Goal: Find specific page/section

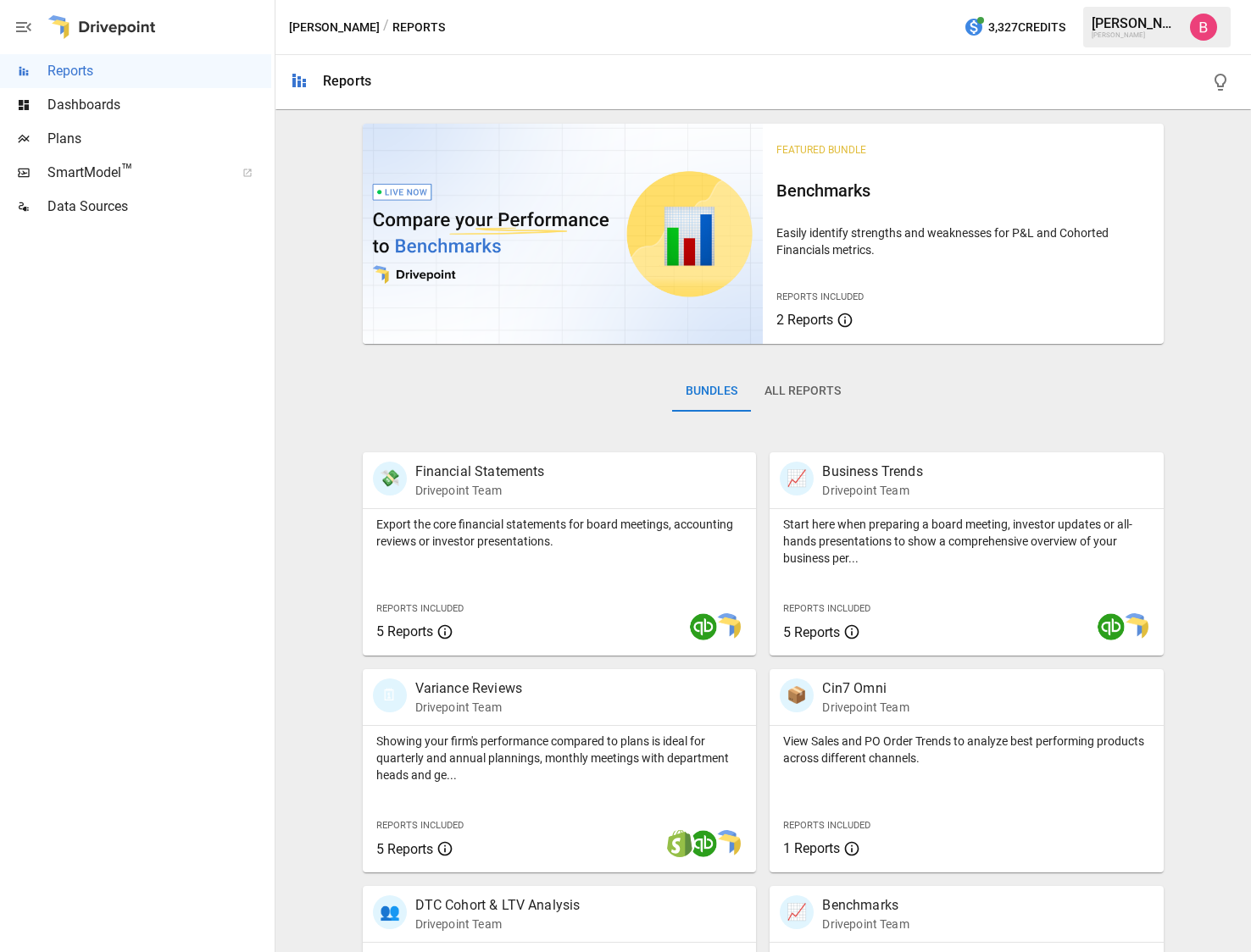
click at [1221, 81] on icon "button" at bounding box center [1220, 82] width 20 height 20
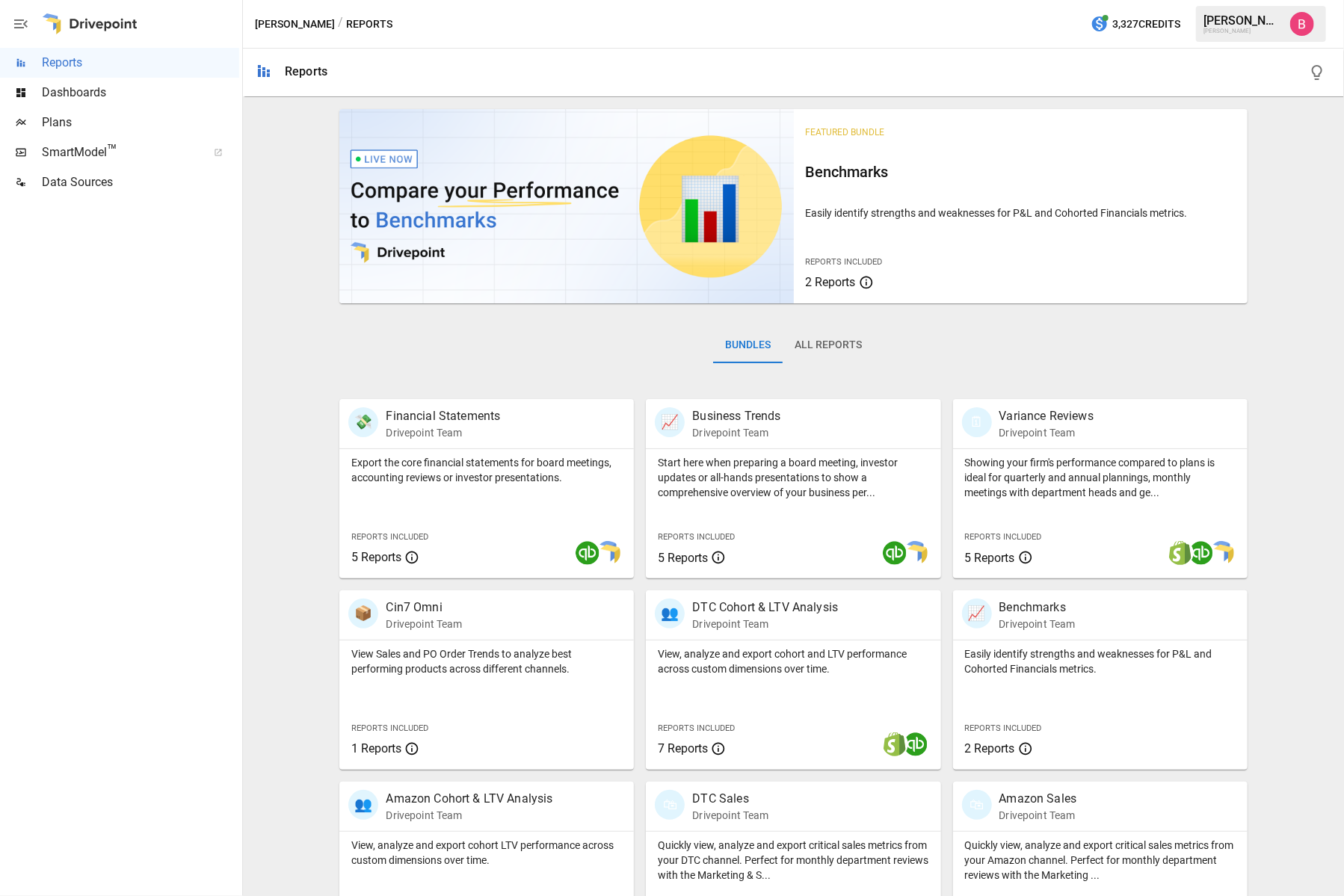
click at [282, 242] on div "Featured Bundle Benchmarks Easily identify strengths and weaknesses for P&L and…" at bounding box center [794, 532] width 1089 height 858
